Goal: Task Accomplishment & Management: Complete application form

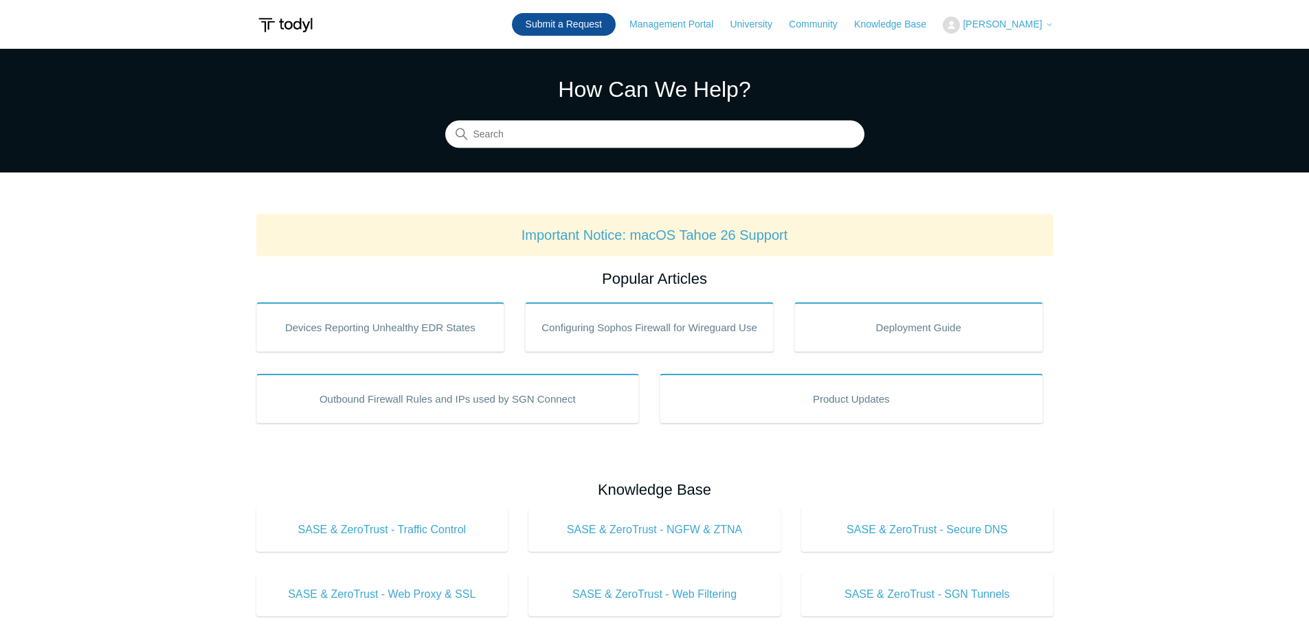
drag, startPoint x: 612, startPoint y: 30, endPoint x: 621, endPoint y: 30, distance: 8.3
click at [612, 30] on link "Submit a Request" at bounding box center [564, 24] width 104 height 23
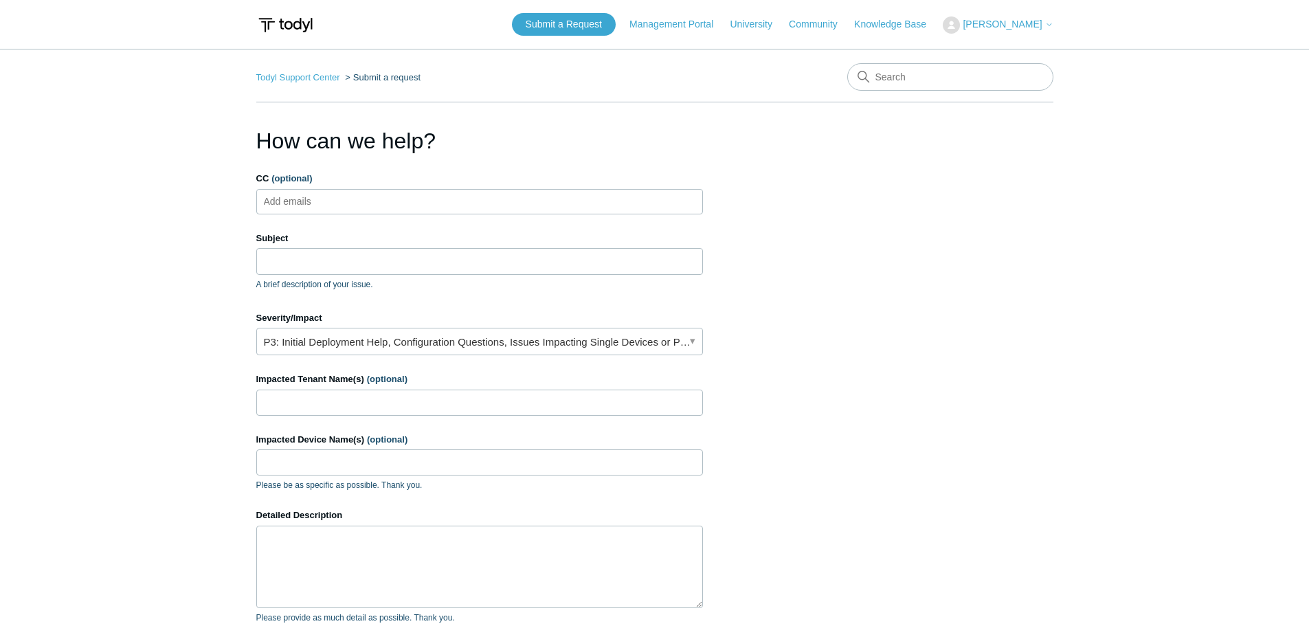
click at [346, 201] on ul "Add emails" at bounding box center [479, 201] width 447 height 25
type input "netadmin@quantasi.com"
click at [356, 251] on input "Subject" at bounding box center [479, 261] width 447 height 26
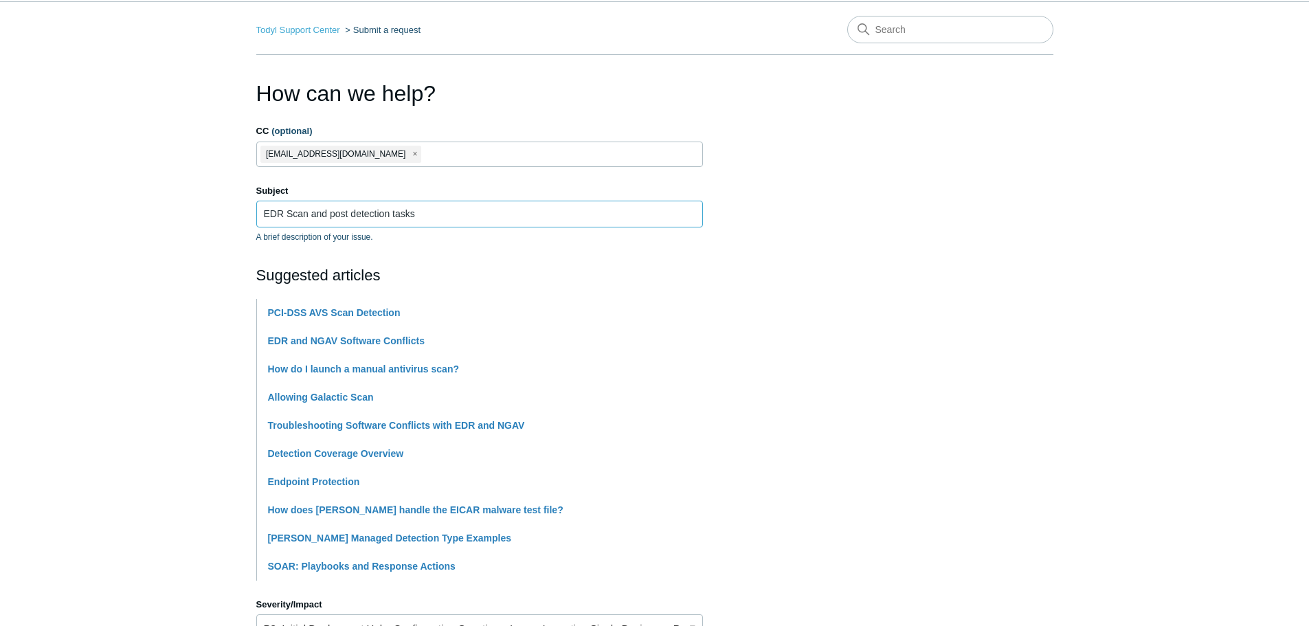
scroll to position [69, 0]
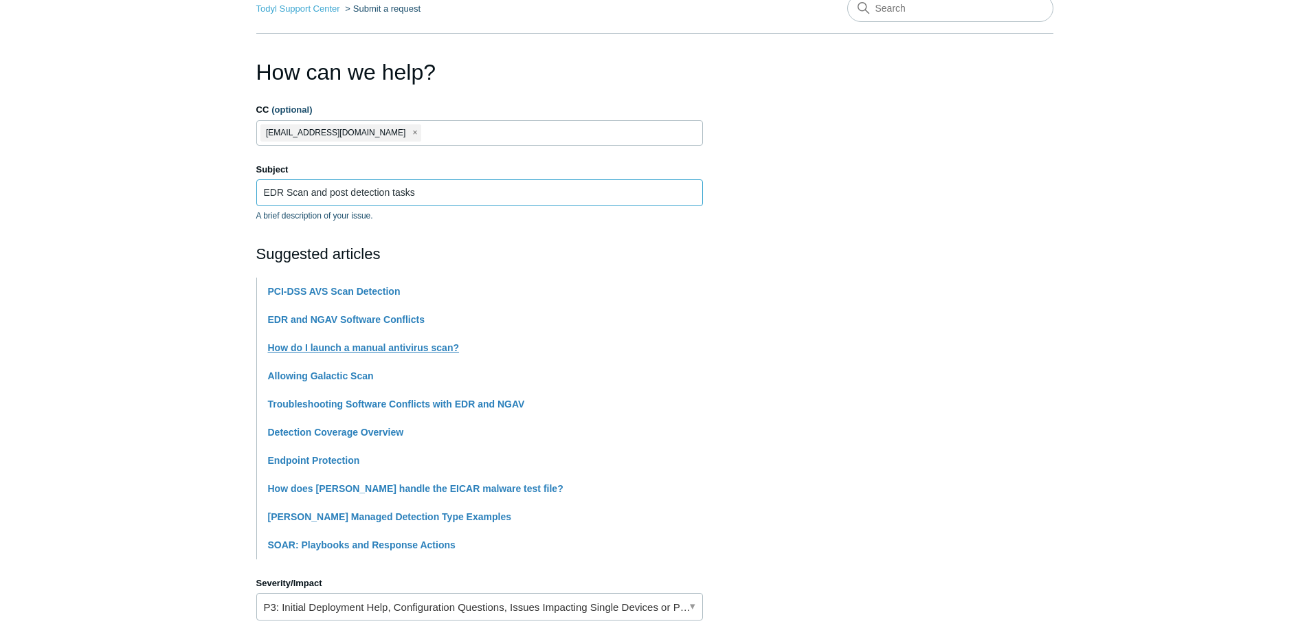
type input "EDR Scan and post detection tasks"
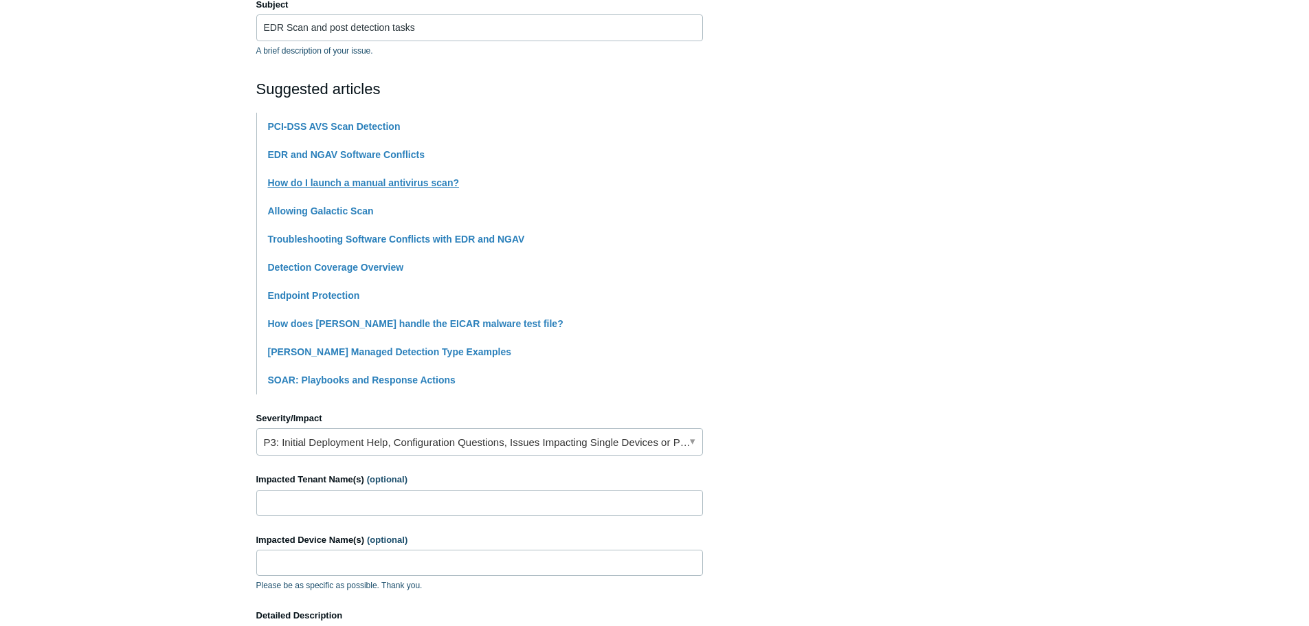
scroll to position [275, 0]
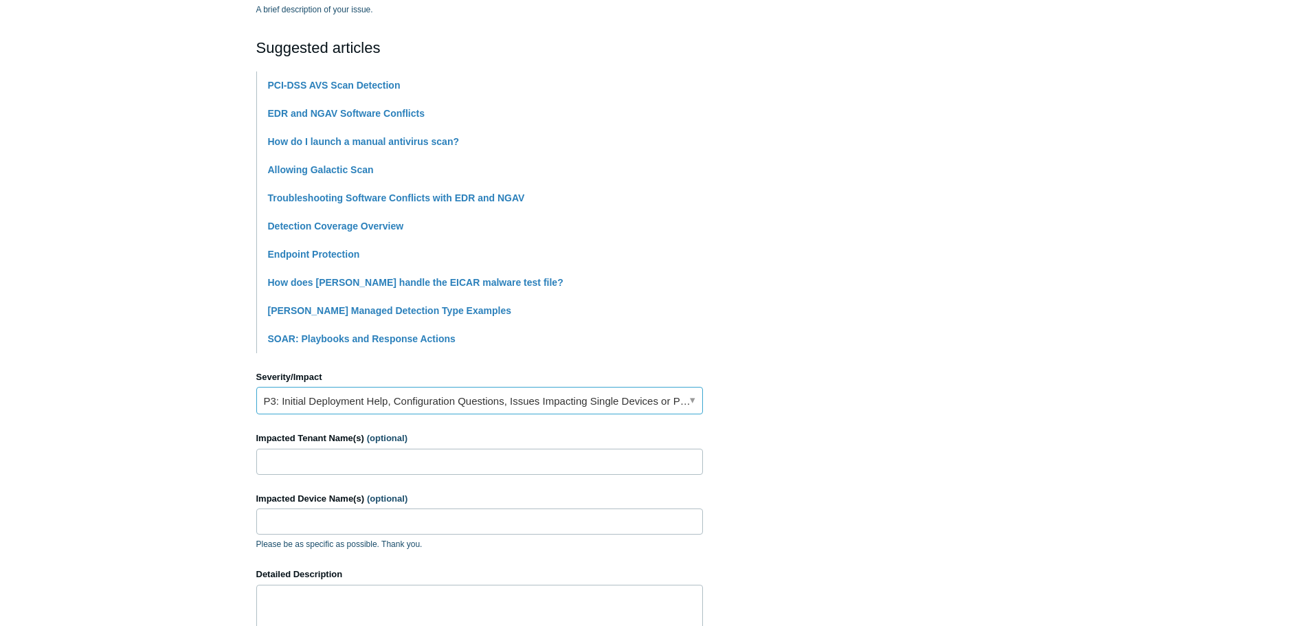
click at [419, 399] on link "P3: Initial Deployment Help, Configuration Questions, Issues Impacting Single D…" at bounding box center [479, 400] width 447 height 27
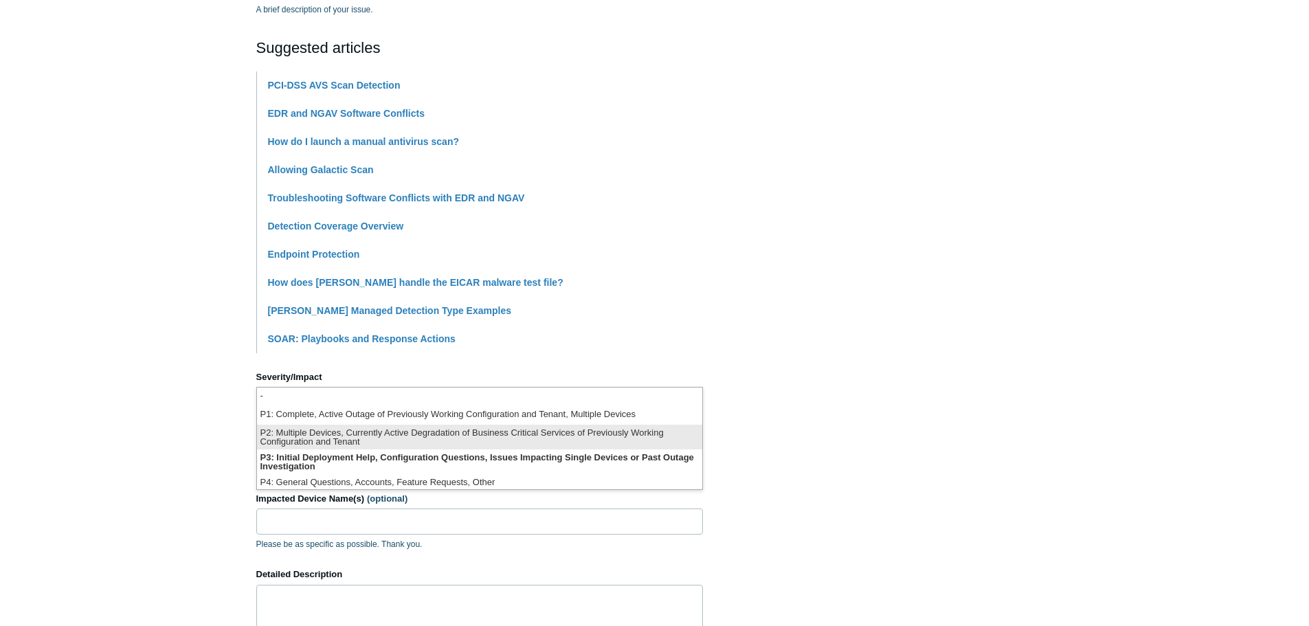
click at [386, 432] on li "P2: Multiple Devices, Currently Active Degradation of Business Critical Service…" at bounding box center [479, 437] width 445 height 25
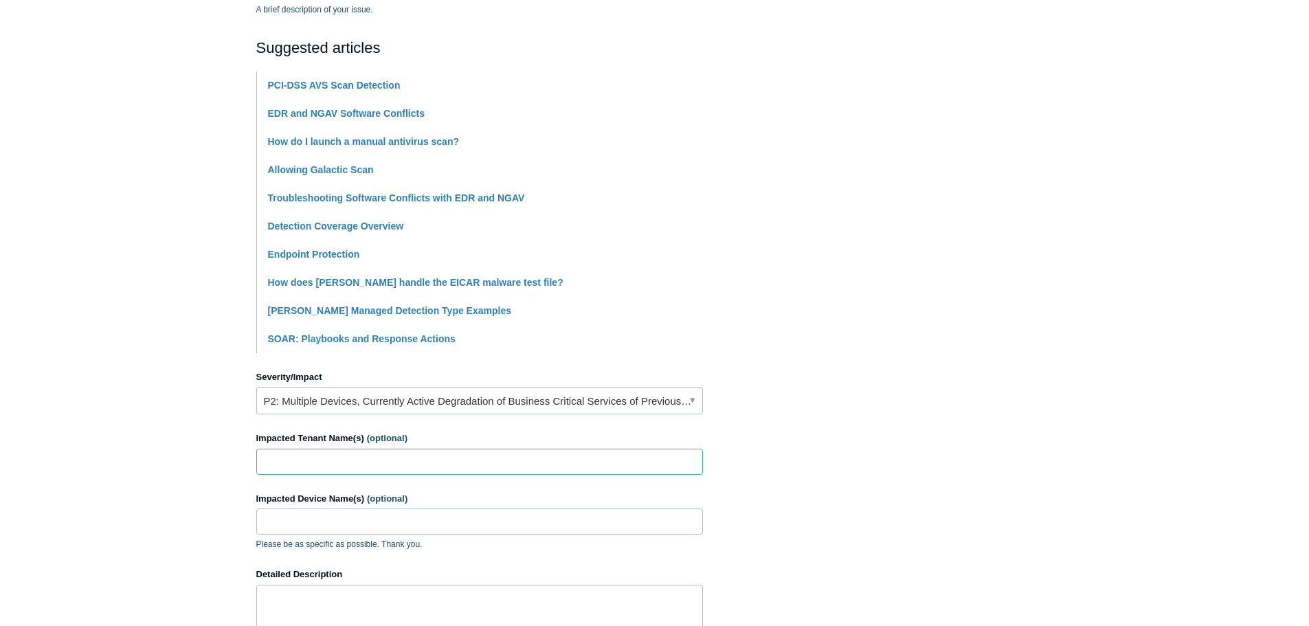
click at [412, 463] on input "Impacted Tenant Name(s) (optional)" at bounding box center [479, 462] width 447 height 26
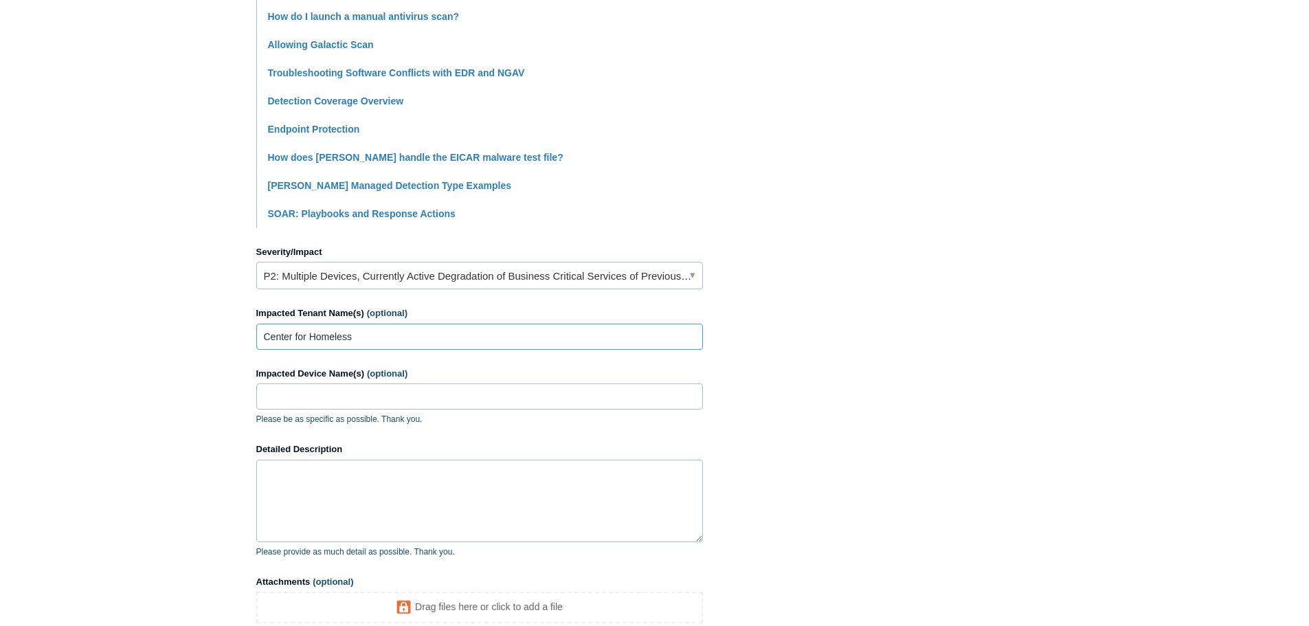
scroll to position [412, 0]
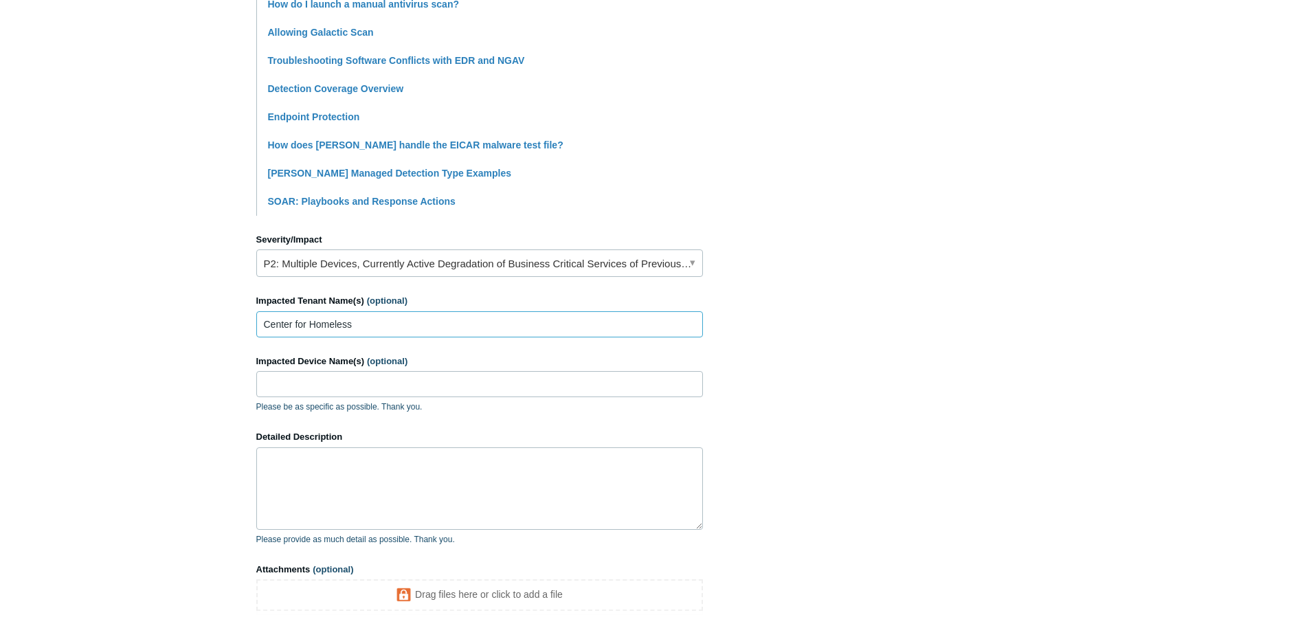
type input "Center for Homeless"
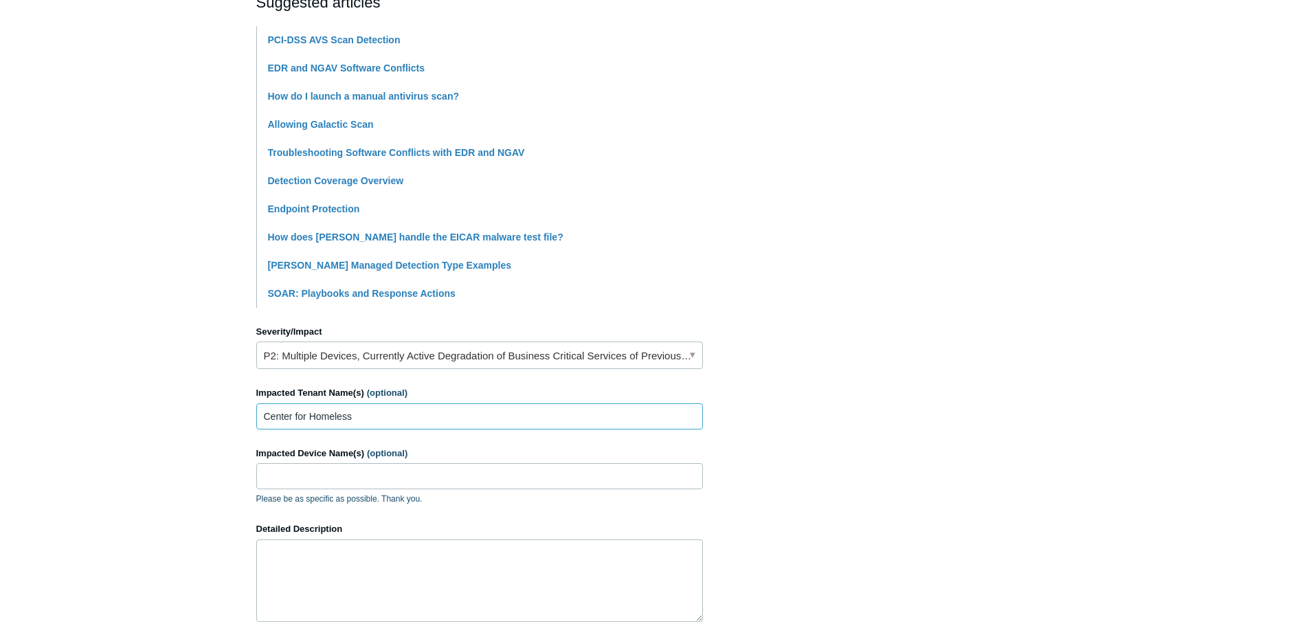
scroll to position [344, 0]
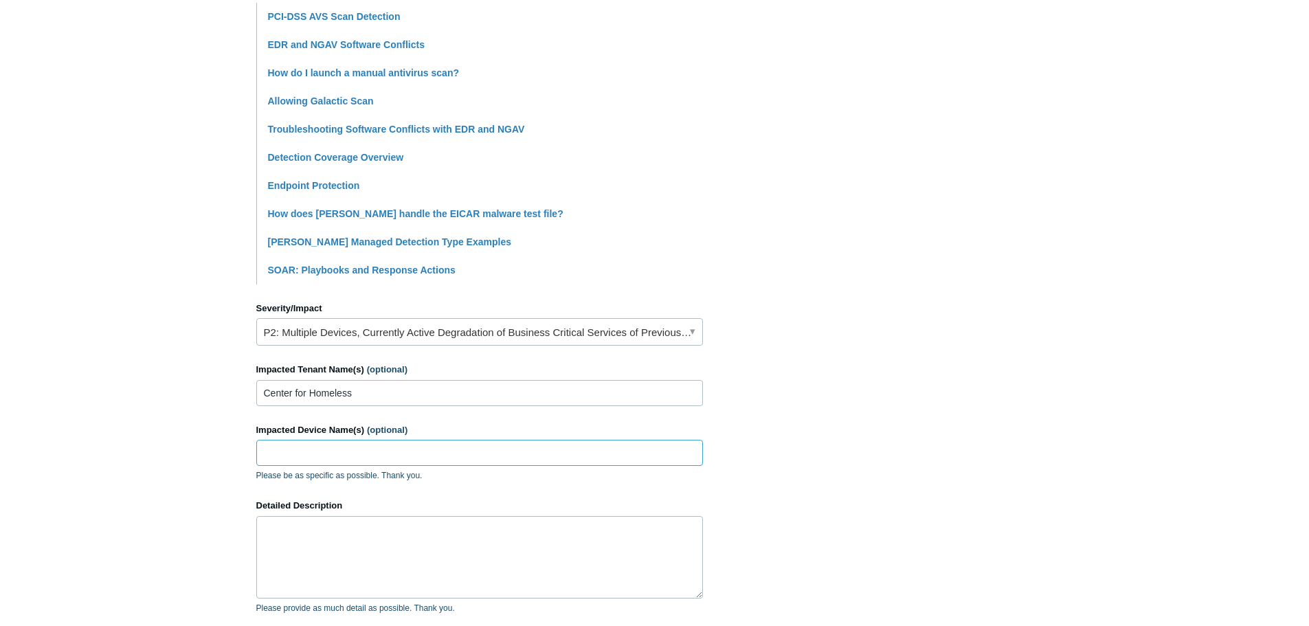
click at [449, 452] on input "Impacted Device Name(s) (optional)" at bounding box center [479, 453] width 447 height 26
